Goal: Communication & Community: Ask a question

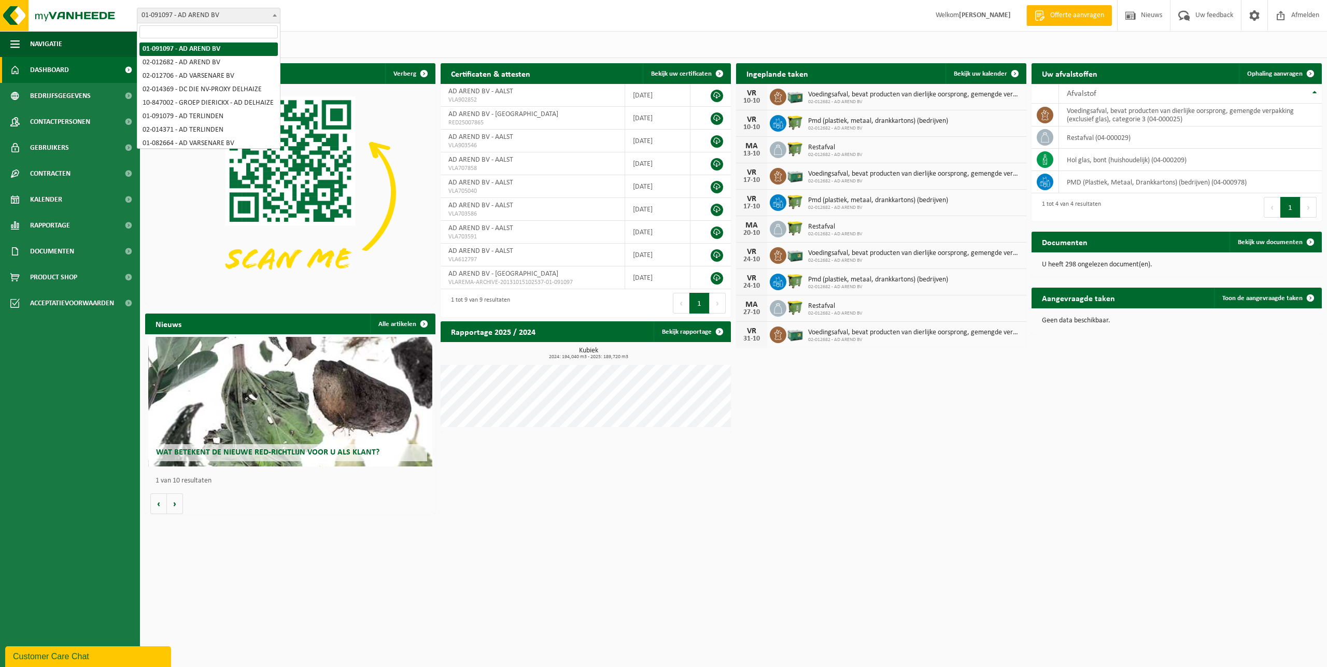
click at [188, 17] on span "01-091097 - AD AREND BV" at bounding box center [208, 15] width 143 height 15
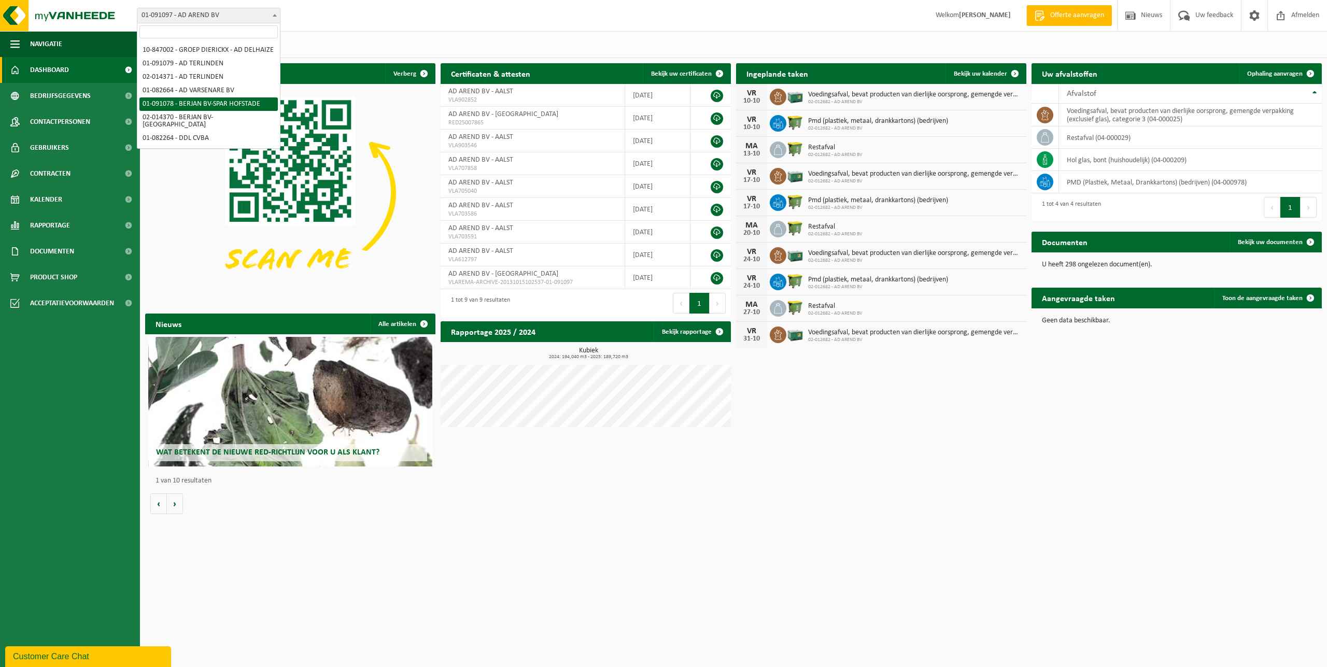
select select "748"
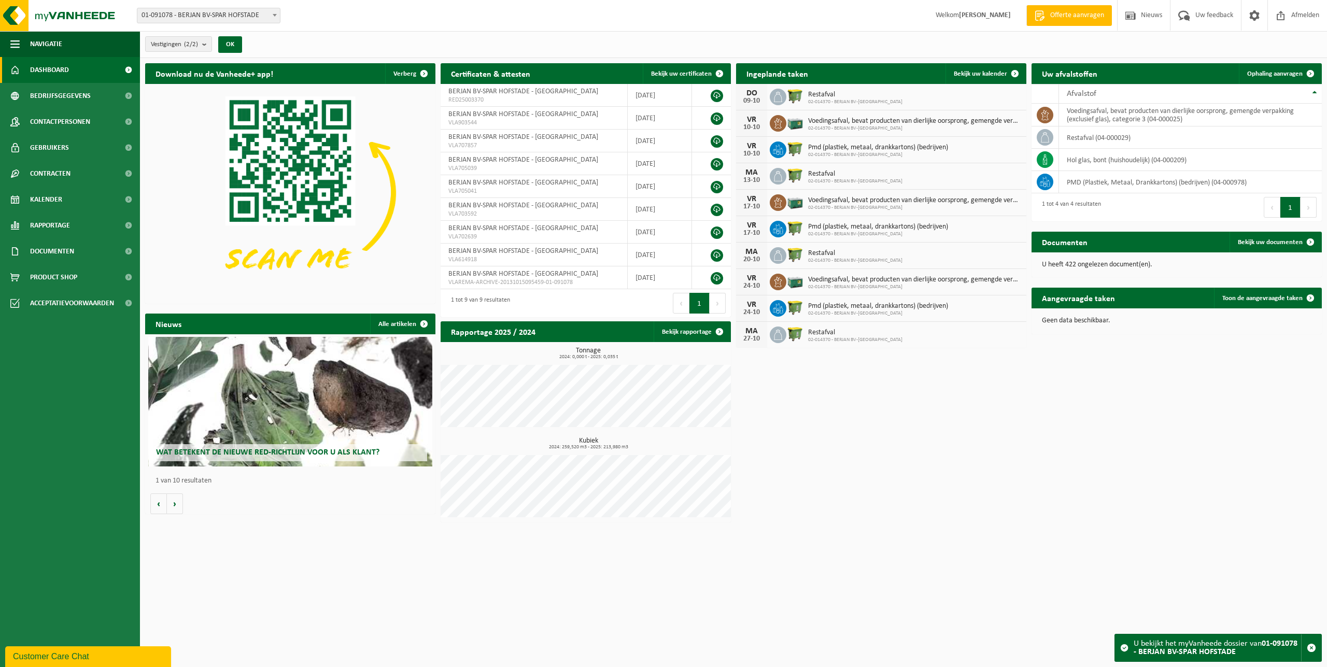
click at [81, 657] on div "Customer Care Chat" at bounding box center [88, 656] width 150 height 12
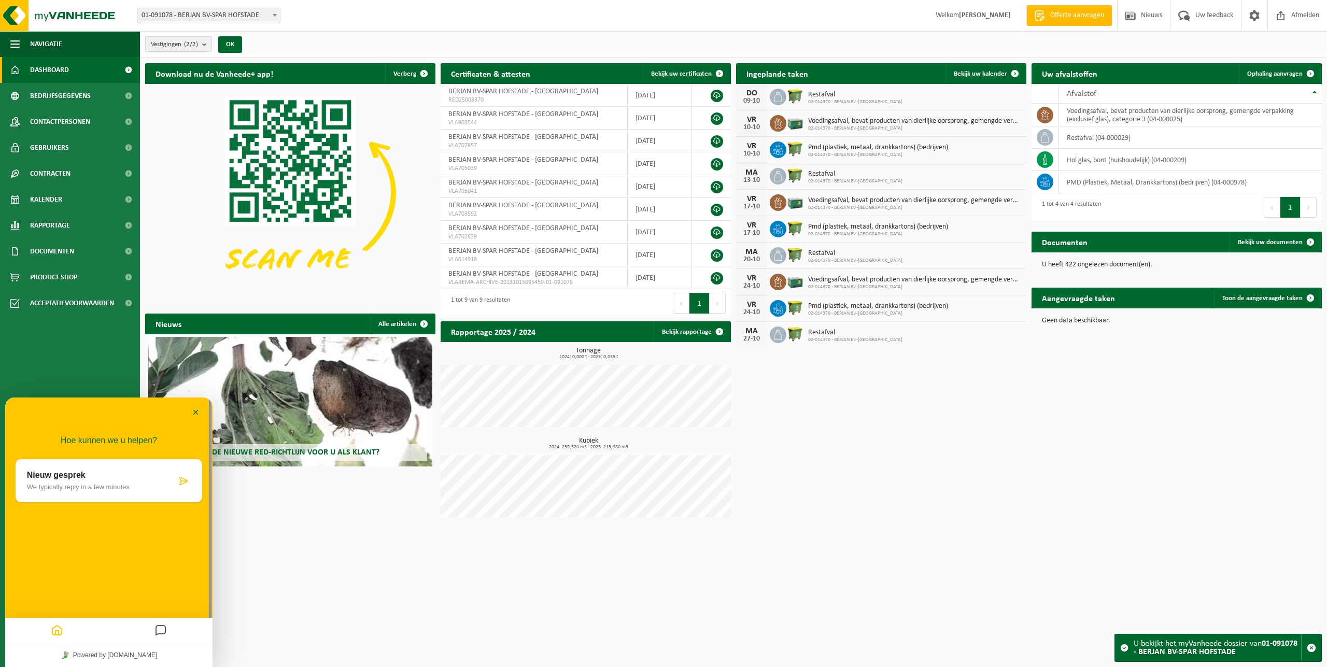
click at [104, 481] on div "Nieuw gesprek We typically reply in a few minutes" at bounding box center [101, 481] width 149 height 20
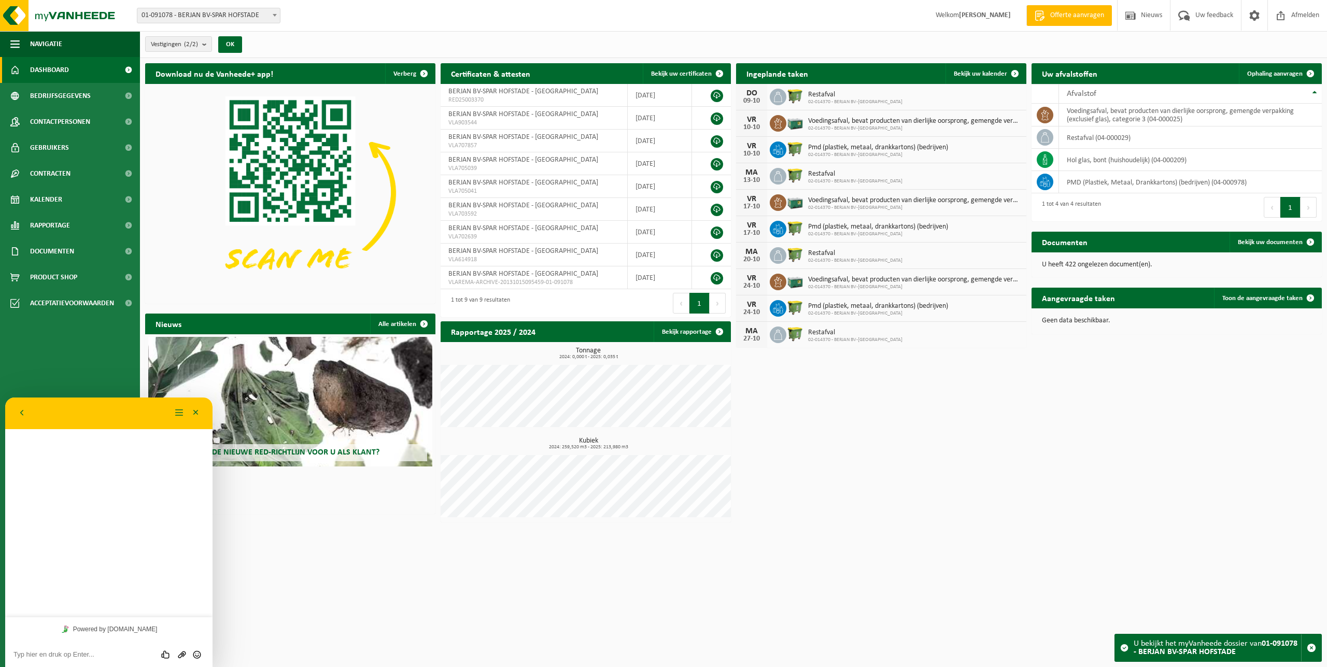
click at [35, 654] on textarea at bounding box center [108, 654] width 191 height 8
type textarea "Goedemiddag"
click at [40, 653] on textarea "Kunt u even nakijken of er effectief vandaag een lediging voor Spar Hofstade (0…" at bounding box center [108, 650] width 191 height 17
click at [110, 655] on textarea "Kunt u even nakijken of er effectief vandaag een lediging van de restafvalconta…" at bounding box center [108, 646] width 191 height 25
type textarea "Kunt u even nakijken of er effectief vandaag een lediging van de restafvalconta…"
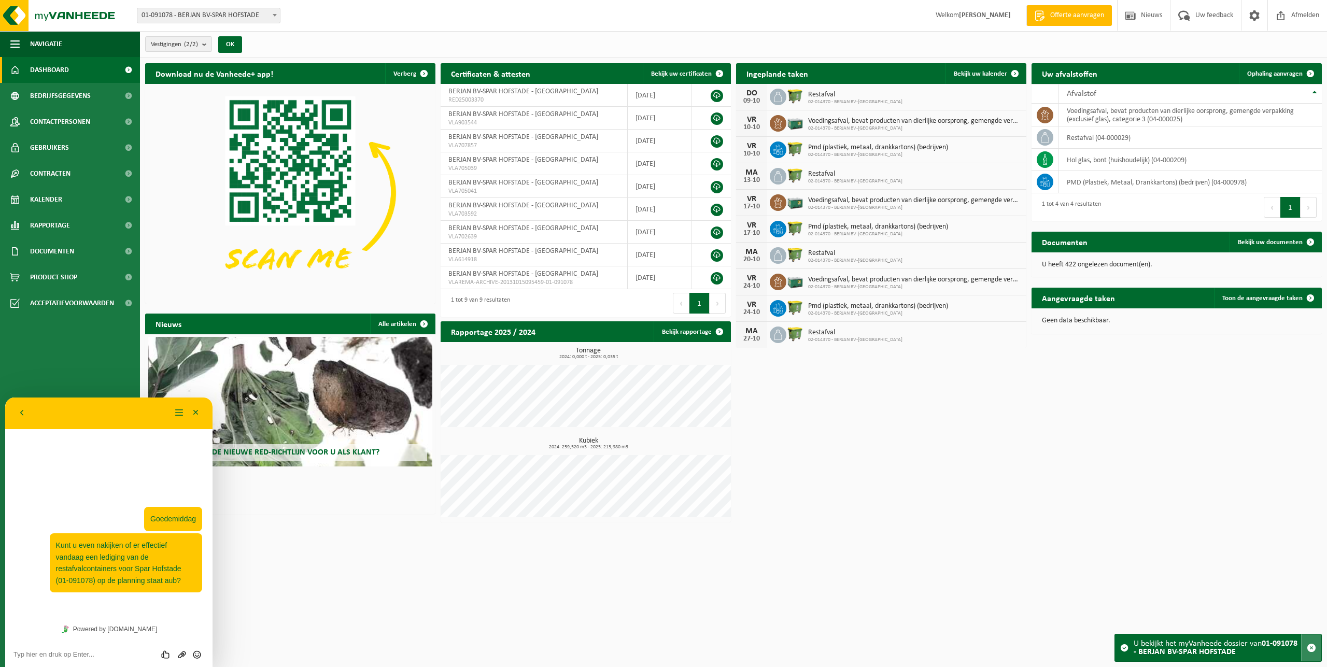
click at [1315, 648] on span "button" at bounding box center [1310, 647] width 9 height 9
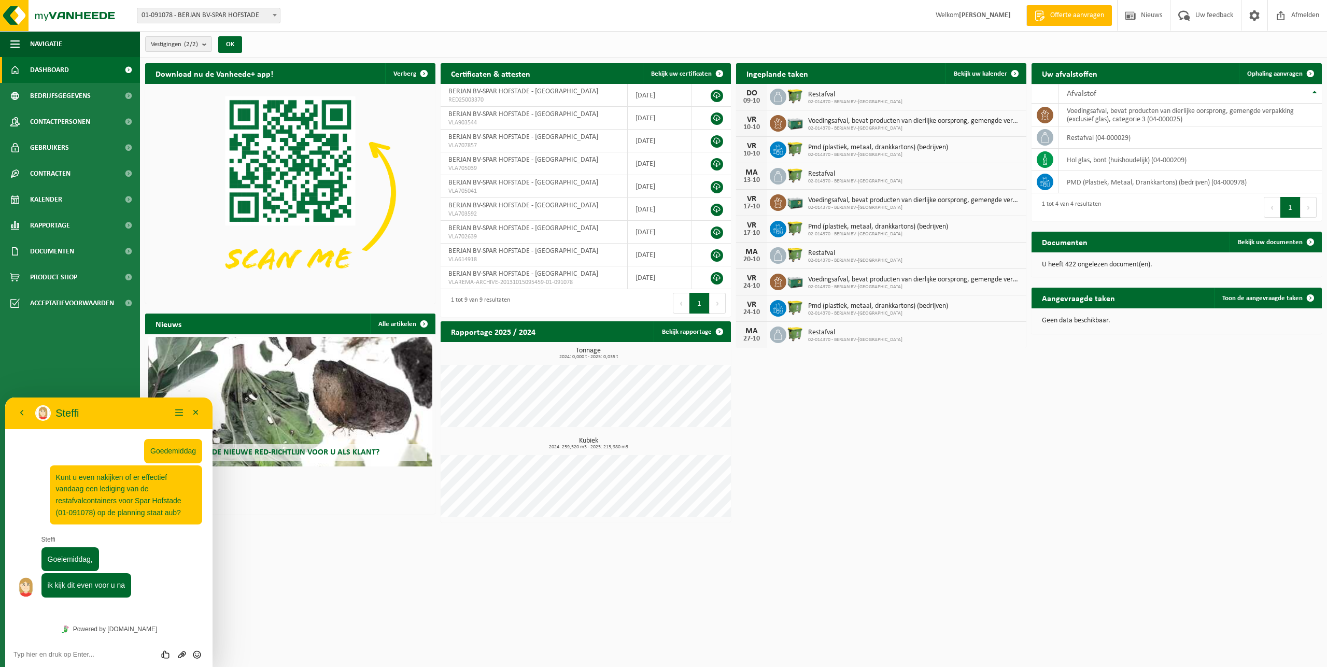
click at [87, 653] on textarea at bounding box center [108, 654] width 191 height 8
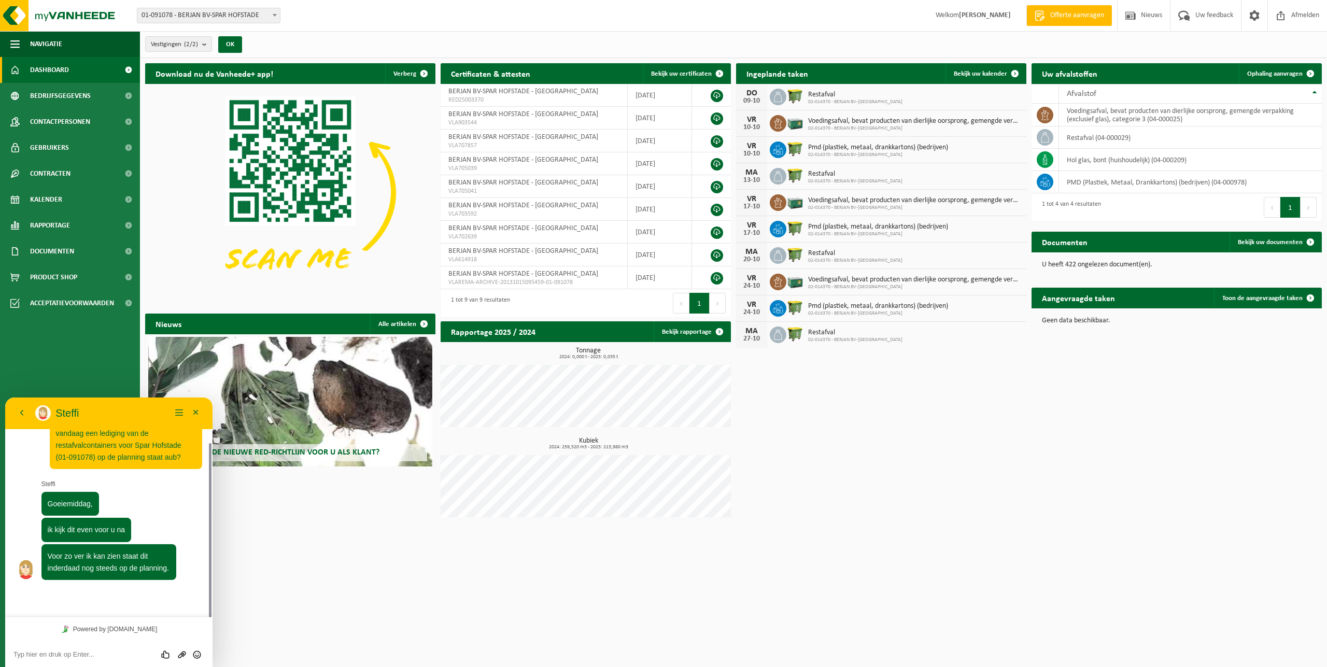
click at [41, 653] on textarea at bounding box center [108, 654] width 191 height 8
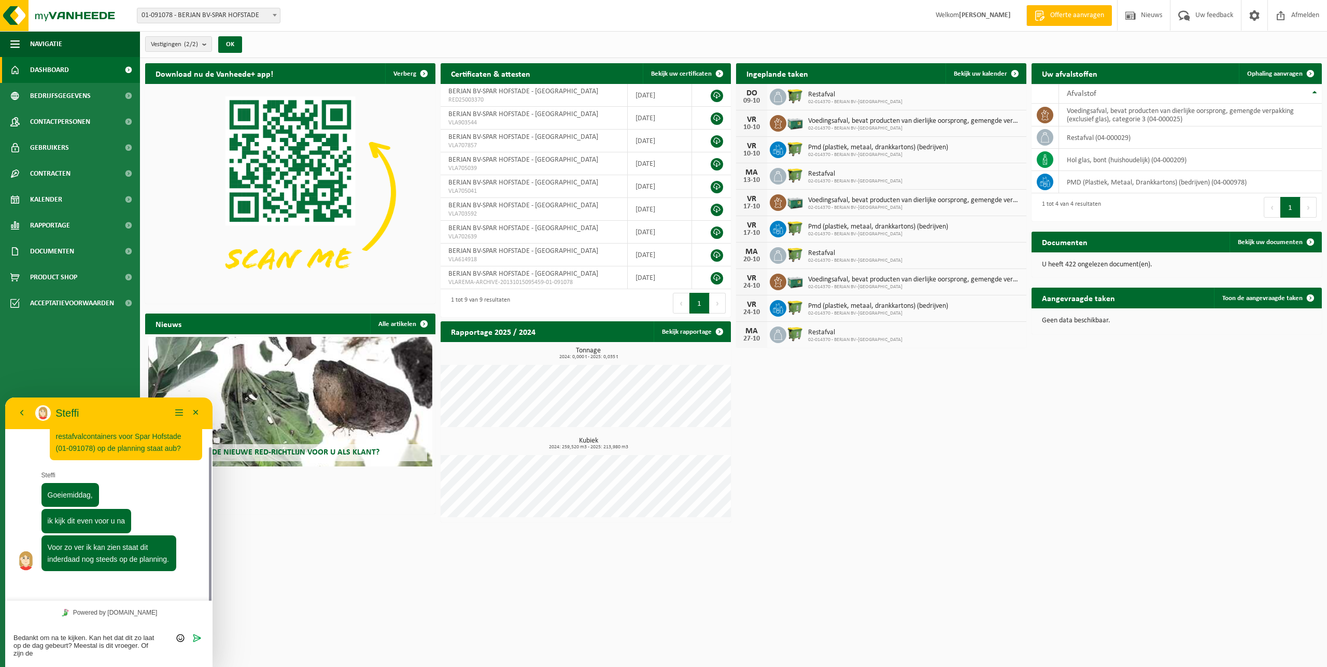
scroll to position [73, 0]
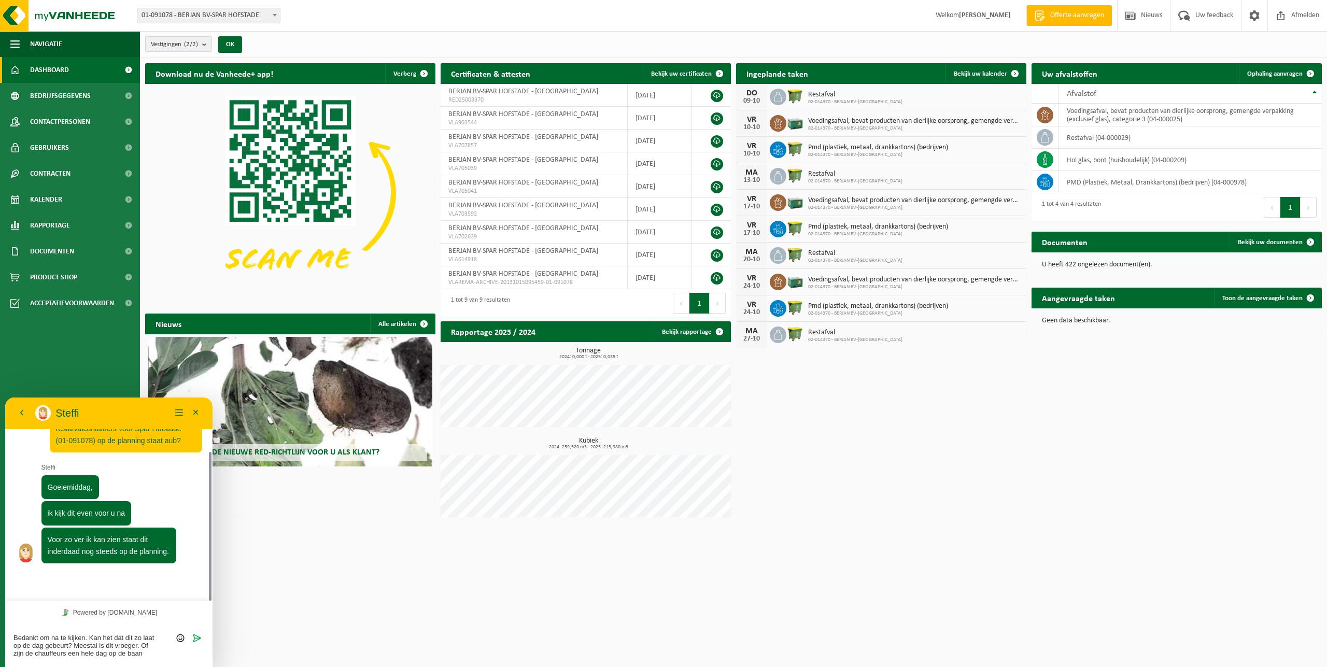
type textarea "Bedankt om na te kijken. Kan het dat dit zo laat op de dag gebeurt? Meestal is …"
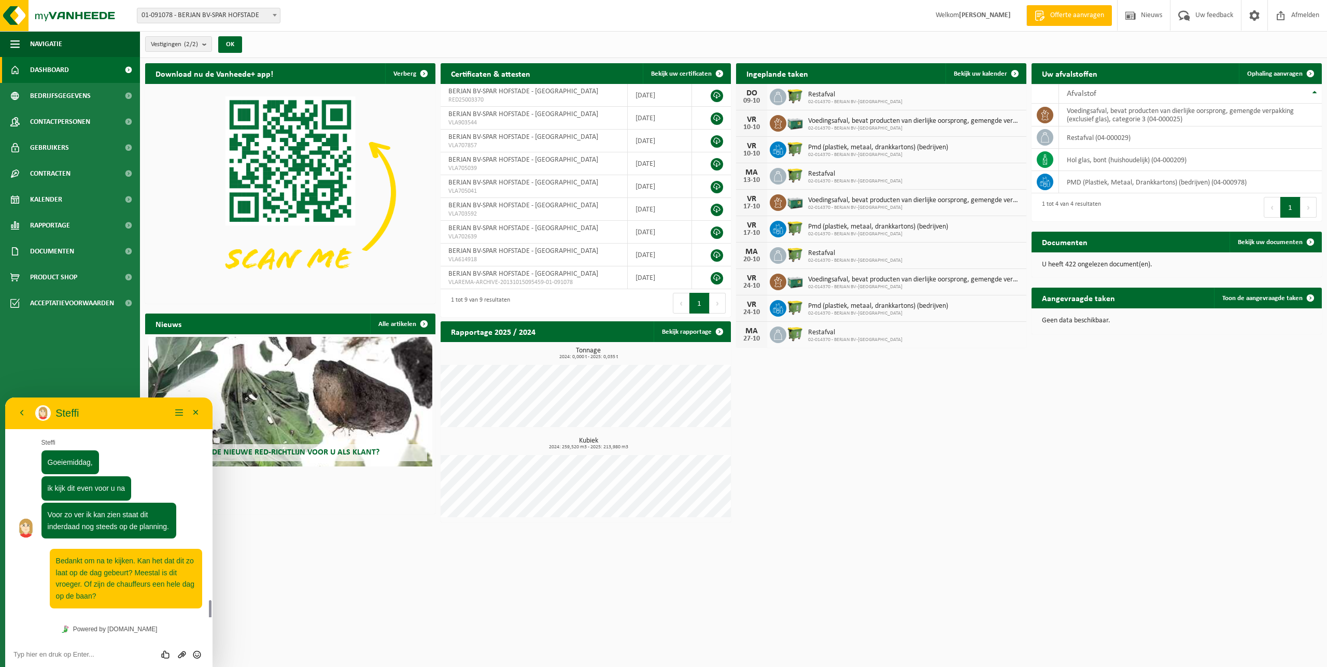
scroll to position [196, 0]
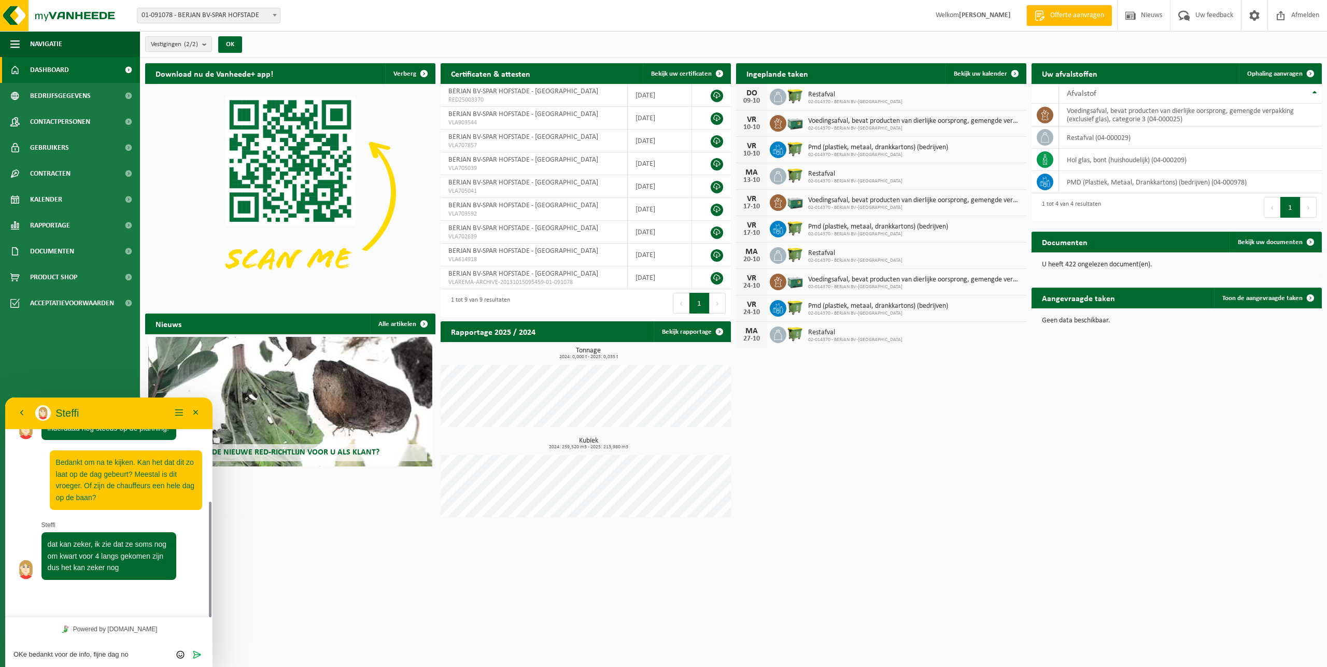
type textarea "OKe bedankt voor de info, fijne dag nog"
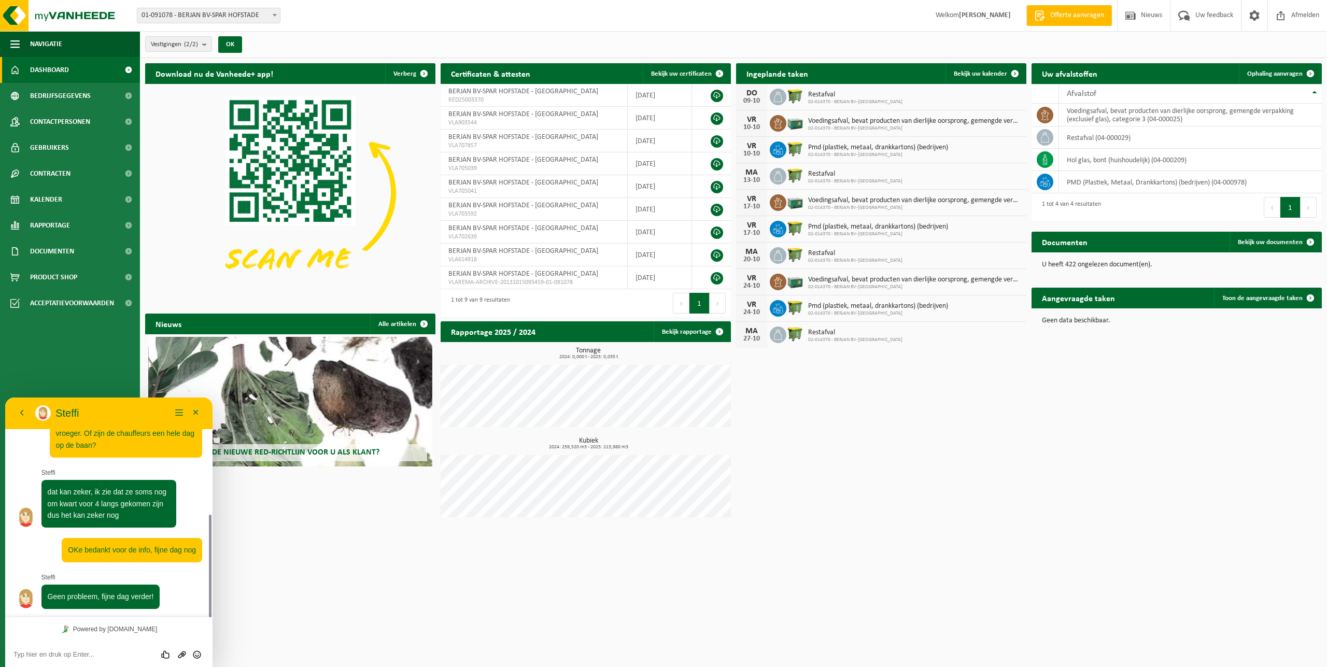
scroll to position [248, 0]
click at [196, 415] on button "Minimaliseer" at bounding box center [196, 413] width 17 height 16
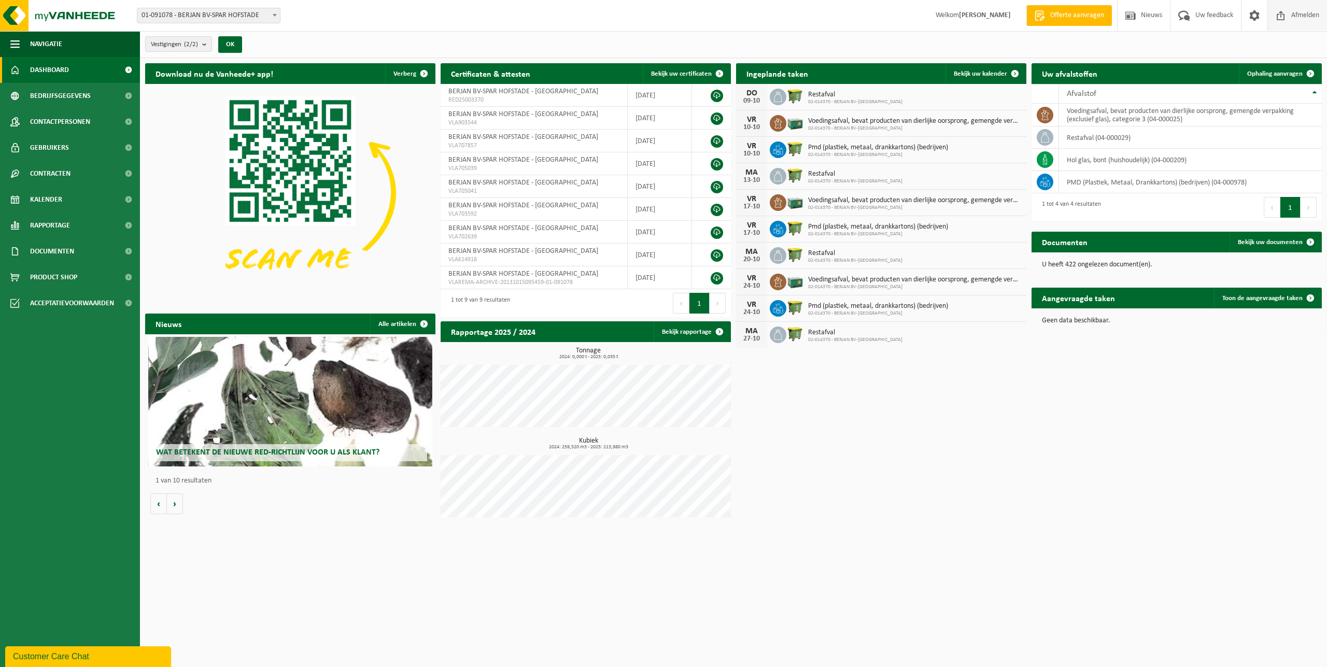
click at [1294, 13] on span "Afmelden" at bounding box center [1304, 15] width 33 height 31
